Goal: Use online tool/utility: Utilize a website feature to perform a specific function

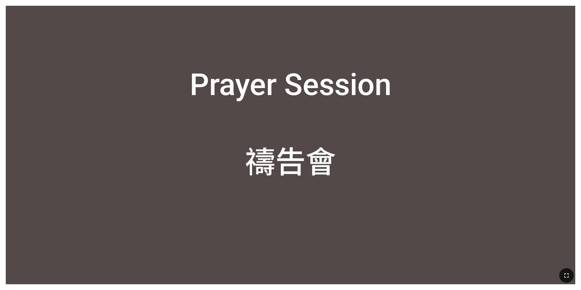
click at [435, 235] on icon "button" at bounding box center [566, 275] width 7 height 7
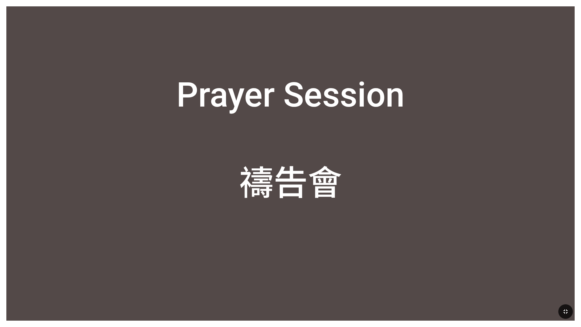
click at [435, 235] on icon "button" at bounding box center [565, 311] width 7 height 7
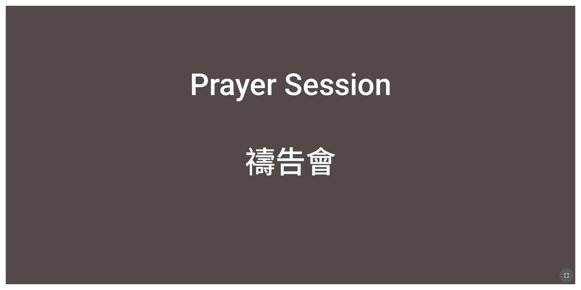
click at [435, 235] on icon "button" at bounding box center [566, 275] width 7 height 7
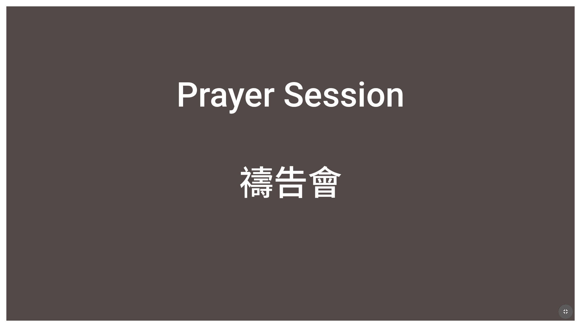
click at [435, 235] on icon "button" at bounding box center [565, 311] width 7 height 7
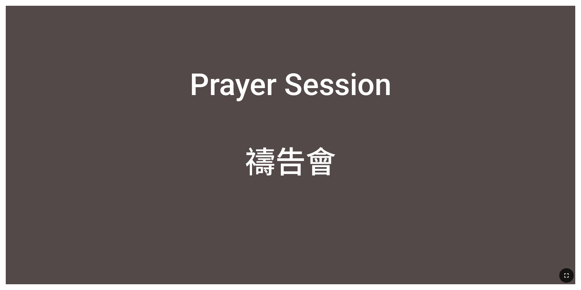
click at [435, 235] on button "button" at bounding box center [566, 275] width 15 height 15
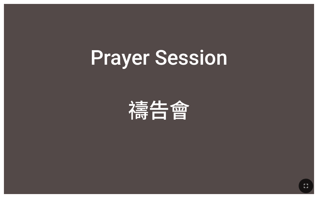
click at [307, 183] on icon "button" at bounding box center [305, 185] width 7 height 7
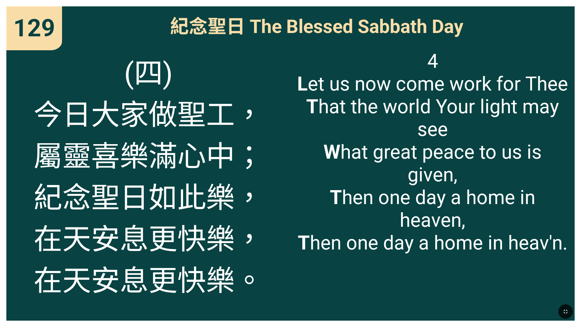
click at [435, 235] on icon "button" at bounding box center [565, 311] width 7 height 7
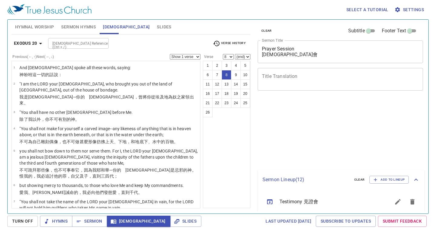
select select "8"
